Goal: Task Accomplishment & Management: Use online tool/utility

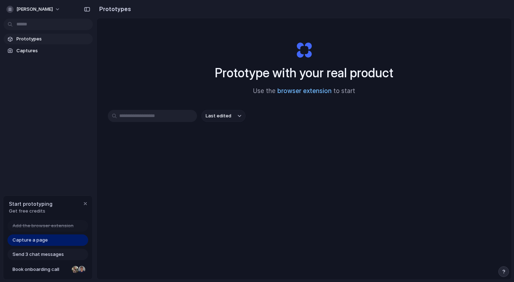
click at [293, 90] on link "browser extension" at bounding box center [305, 90] width 54 height 7
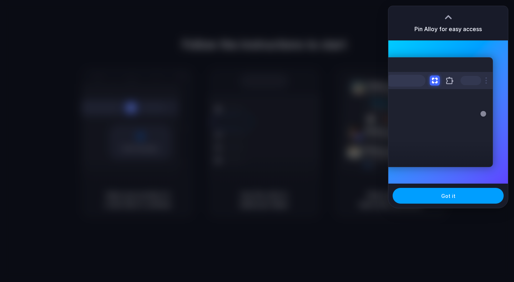
click at [453, 195] on span "Got it" at bounding box center [449, 196] width 14 height 8
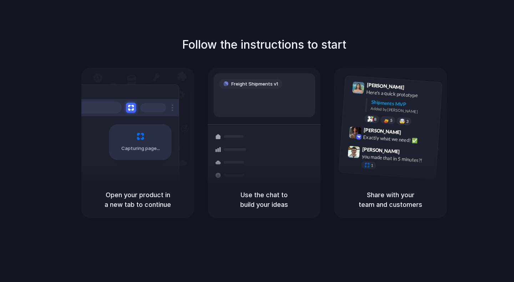
click at [270, 54] on div "Follow the instructions to start Capturing page Open your product in a new tab …" at bounding box center [264, 126] width 514 height 181
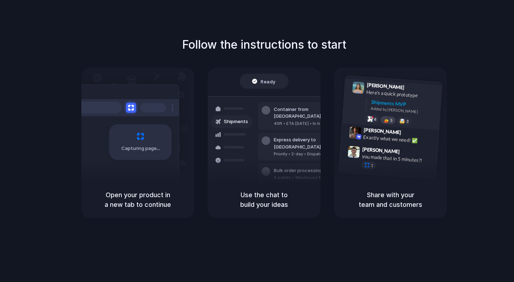
click at [387, 119] on div at bounding box center [387, 120] width 6 height 6
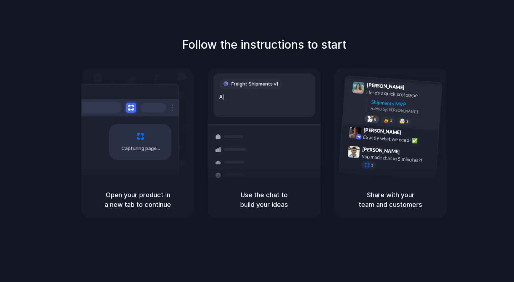
click at [376, 118] on span "8" at bounding box center [375, 119] width 3 height 4
click at [399, 118] on div "🤯 3" at bounding box center [404, 120] width 15 height 9
drag, startPoint x: 404, startPoint y: 119, endPoint x: 252, endPoint y: 98, distance: 153.7
click at [379, 114] on div "Lily Parker 9:41 AM Here's a quick prototype Shipments MVP Added by Alloy 9 5 🤯…" at bounding box center [400, 104] width 76 height 45
click at [252, 88] on div "Freight Shipments v1" at bounding box center [250, 84] width 63 height 10
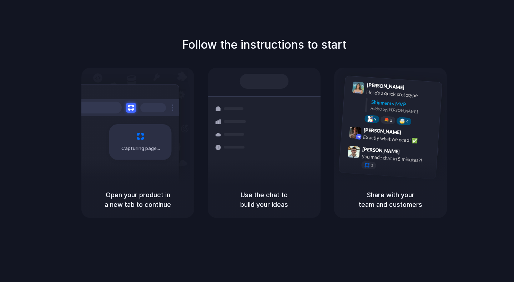
drag, startPoint x: 252, startPoint y: 79, endPoint x: 274, endPoint y: 171, distance: 94.6
click at [274, 171] on div "Shipments Container from Shanghai 40ft • ETA Dec 28 • In transit Express delive…" at bounding box center [264, 135] width 121 height 124
drag, startPoint x: 273, startPoint y: 193, endPoint x: 334, endPoint y: 186, distance: 60.8
click at [294, 190] on h5 "Use the chat to build your ideas" at bounding box center [264, 199] width 96 height 19
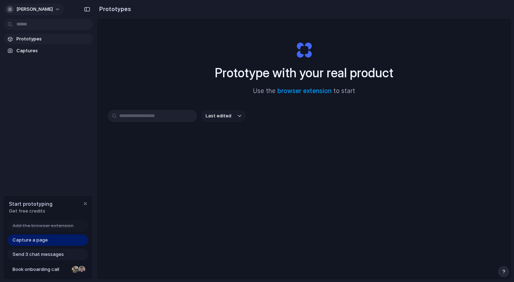
click at [35, 7] on span "[PERSON_NAME]" at bounding box center [34, 9] width 36 height 7
click at [41, 239] on span "Capture a page" at bounding box center [30, 239] width 35 height 7
click at [39, 239] on span "Capture a page" at bounding box center [30, 239] width 35 height 7
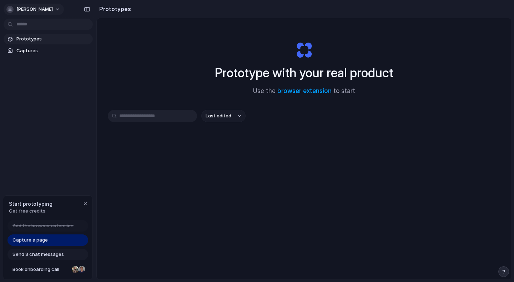
click at [10, 12] on div "button" at bounding box center [9, 9] width 7 height 7
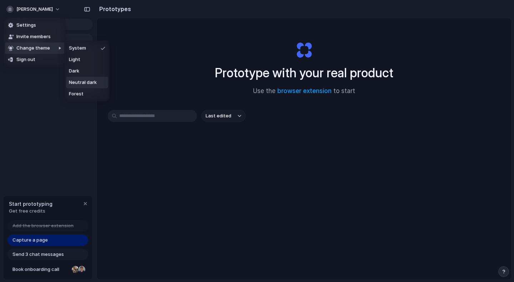
click at [88, 81] on span "Neutral dark" at bounding box center [83, 82] width 28 height 7
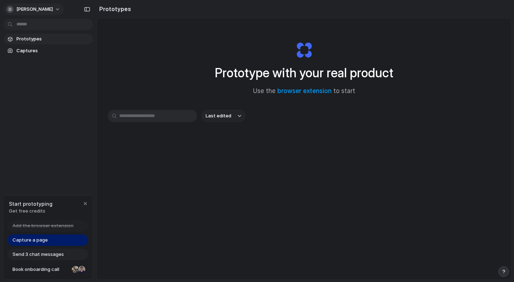
click at [17, 11] on span "[PERSON_NAME]" at bounding box center [34, 9] width 36 height 7
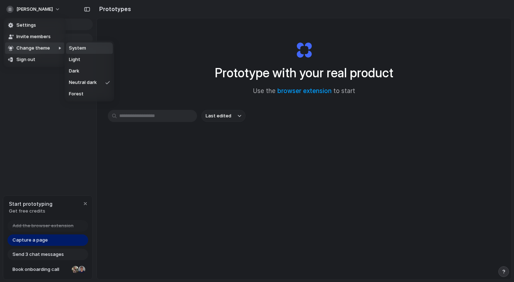
click at [77, 51] on span "System" at bounding box center [77, 48] width 17 height 7
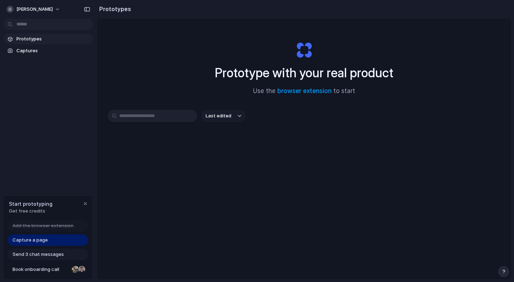
click at [502, 272] on div "button" at bounding box center [504, 271] width 5 height 5
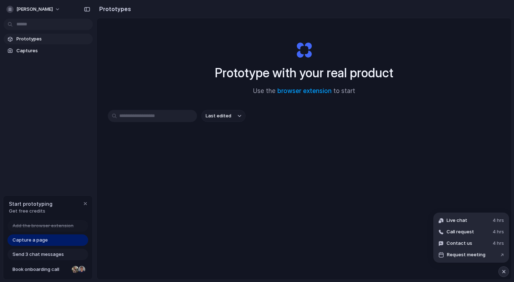
click at [469, 158] on div "Last edited" at bounding box center [304, 141] width 393 height 63
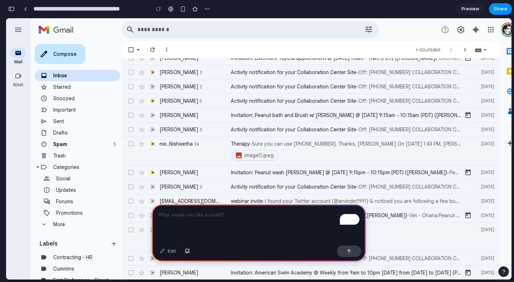
scroll to position [624, 0]
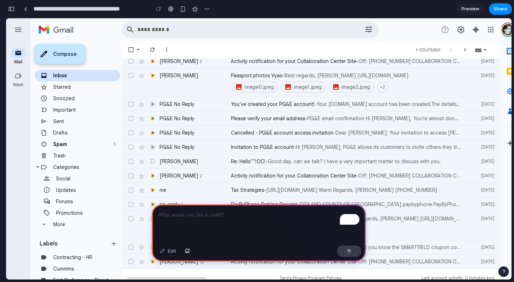
click at [66, 51] on div "Compose" at bounding box center [60, 54] width 51 height 20
click at [78, 48] on div "Compose" at bounding box center [60, 54] width 51 height 20
click at [215, 219] on p "To enrich screen reader interactions, please activate Accessibility in Grammarl…" at bounding box center [258, 214] width 201 height 9
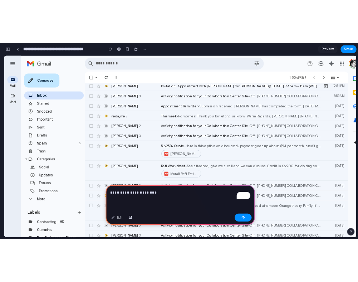
scroll to position [0, 0]
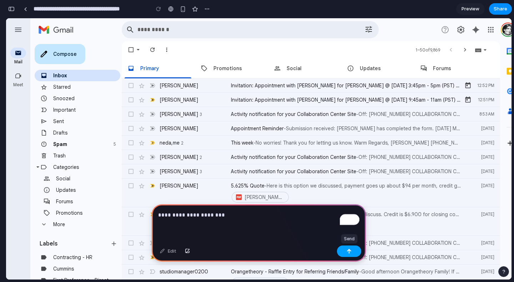
click at [346, 249] on button "button" at bounding box center [349, 250] width 24 height 11
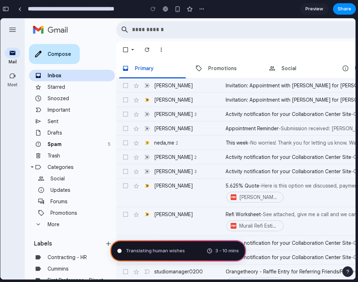
click at [161, 49] on div "More email options" at bounding box center [161, 49] width 7 height 7
click at [105, 142] on div "5" at bounding box center [106, 143] width 8 height 7
click at [103, 143] on div "5" at bounding box center [106, 143] width 8 height 7
click at [349, 271] on button "button" at bounding box center [347, 271] width 11 height 11
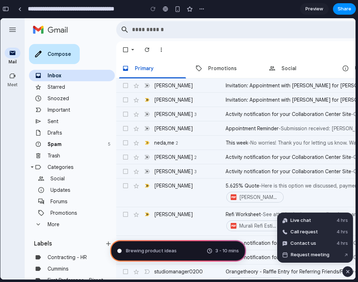
click at [349, 271] on div "button" at bounding box center [347, 271] width 6 height 9
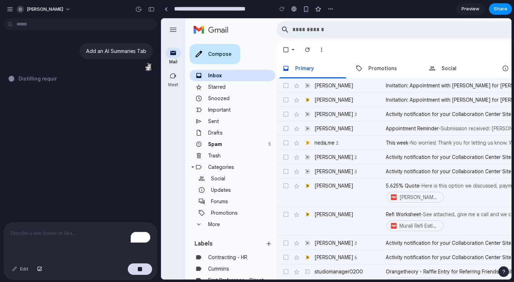
click at [143, 273] on button "button" at bounding box center [140, 268] width 24 height 11
click at [143, 272] on div at bounding box center [140, 268] width 24 height 11
click at [68, 235] on p "To enrich screen reader interactions, please activate Accessibility in Grammarl…" at bounding box center [80, 233] width 140 height 9
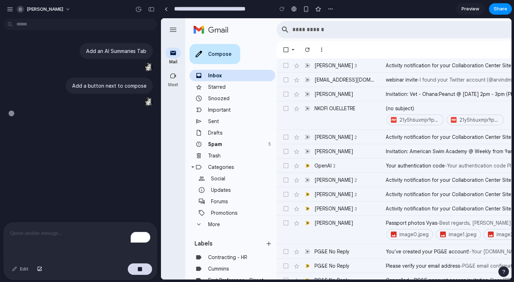
scroll to position [624, 0]
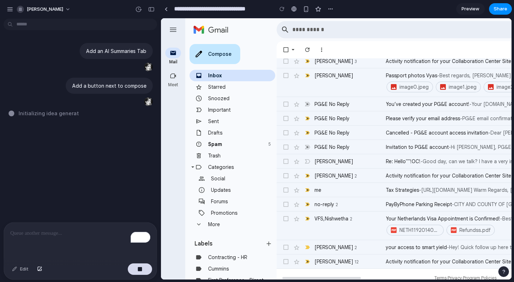
type input "**********"
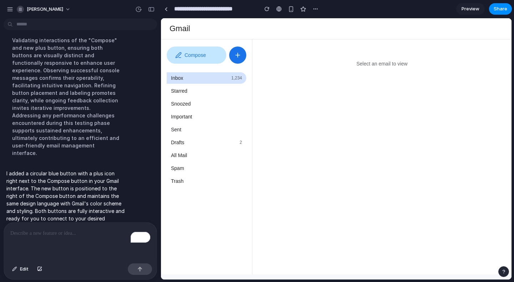
scroll to position [0, 0]
click at [239, 53] on icon "button" at bounding box center [237, 54] width 7 height 7
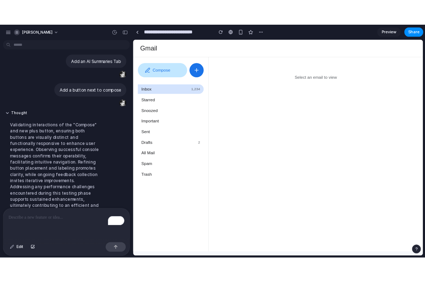
scroll to position [88, 0]
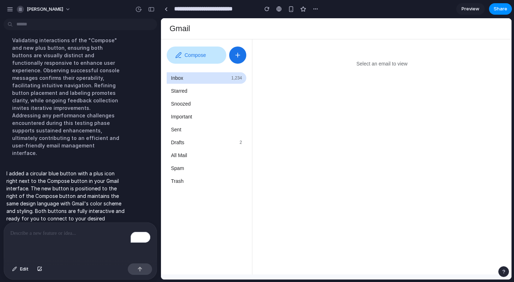
click at [357, 59] on main "Select an email to view" at bounding box center [382, 156] width 259 height 235
click at [335, 129] on main "Select an email to view" at bounding box center [382, 156] width 259 height 235
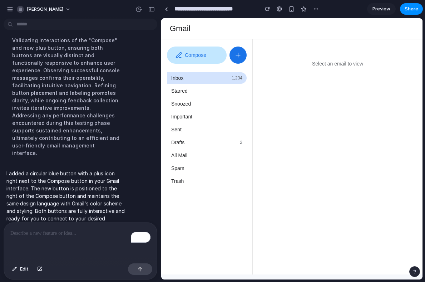
click at [235, 51] on icon "button" at bounding box center [237, 54] width 7 height 7
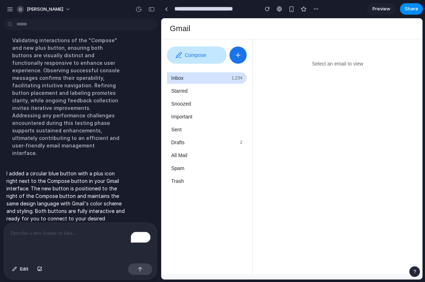
click at [235, 51] on icon "button" at bounding box center [237, 54] width 7 height 7
click at [59, 240] on div "To enrich screen reader interactions, please activate Accessibility in Grammarl…" at bounding box center [80, 241] width 153 height 38
click at [331, 66] on div "Select an email to view" at bounding box center [337, 64] width 155 height 6
